Goal: Navigation & Orientation: Understand site structure

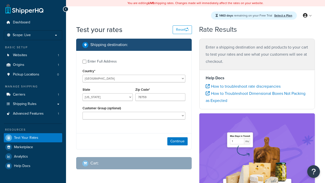
select select "[GEOGRAPHIC_DATA]"
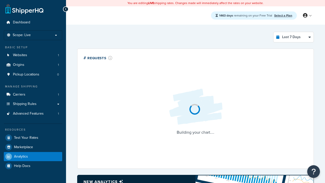
select select "last_7_days"
click at [66, 9] on icon at bounding box center [66, 9] width 2 height 4
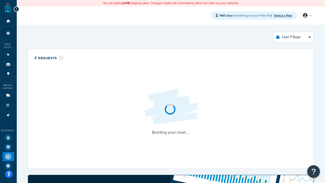
click at [16, 9] on icon at bounding box center [16, 9] width 2 height 4
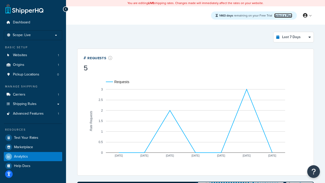
click at [283, 15] on link "Select a Plan" at bounding box center [283, 15] width 18 height 5
